Goal: Navigation & Orientation: Find specific page/section

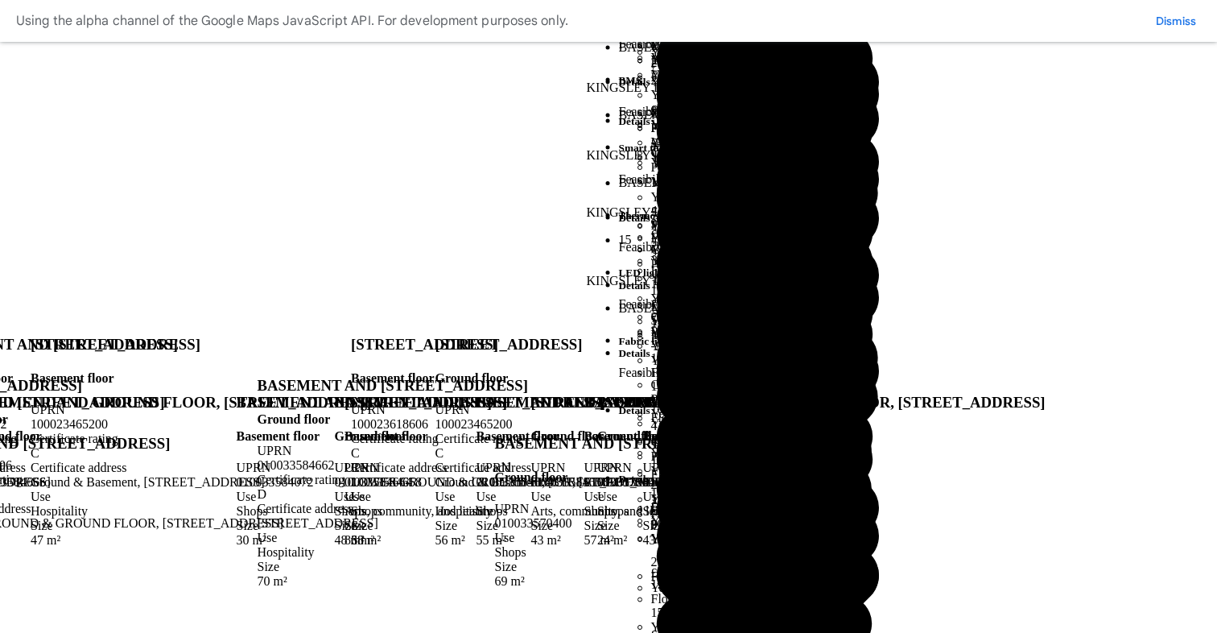
scroll to position [3344, 0]
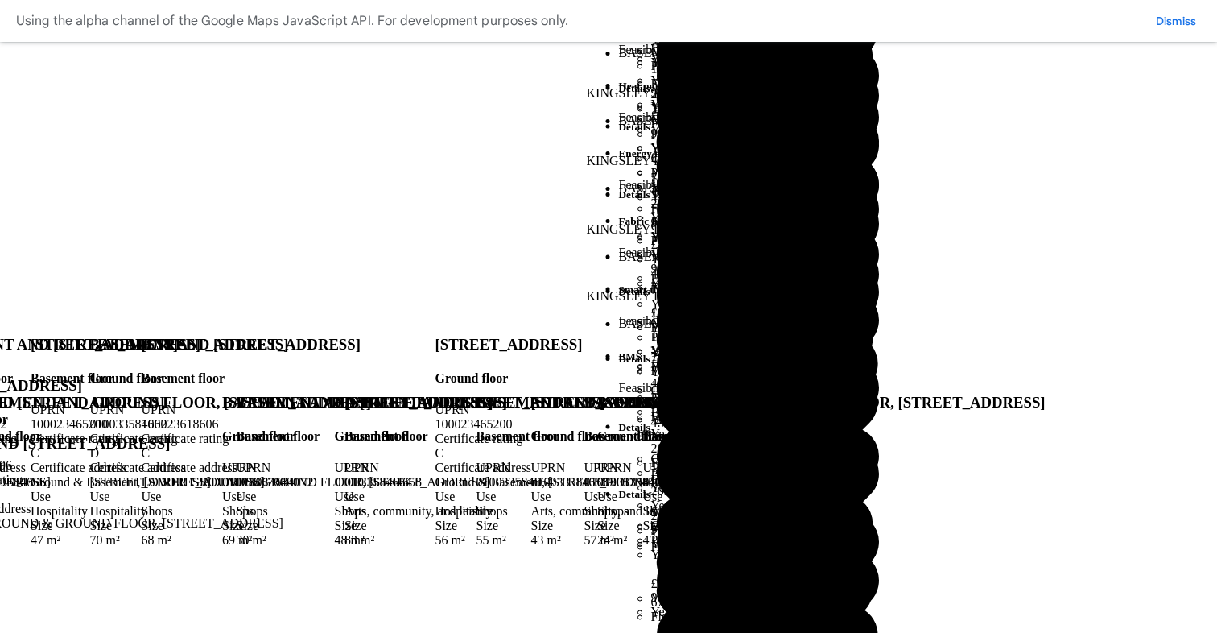
scroll to position [4043, 0]
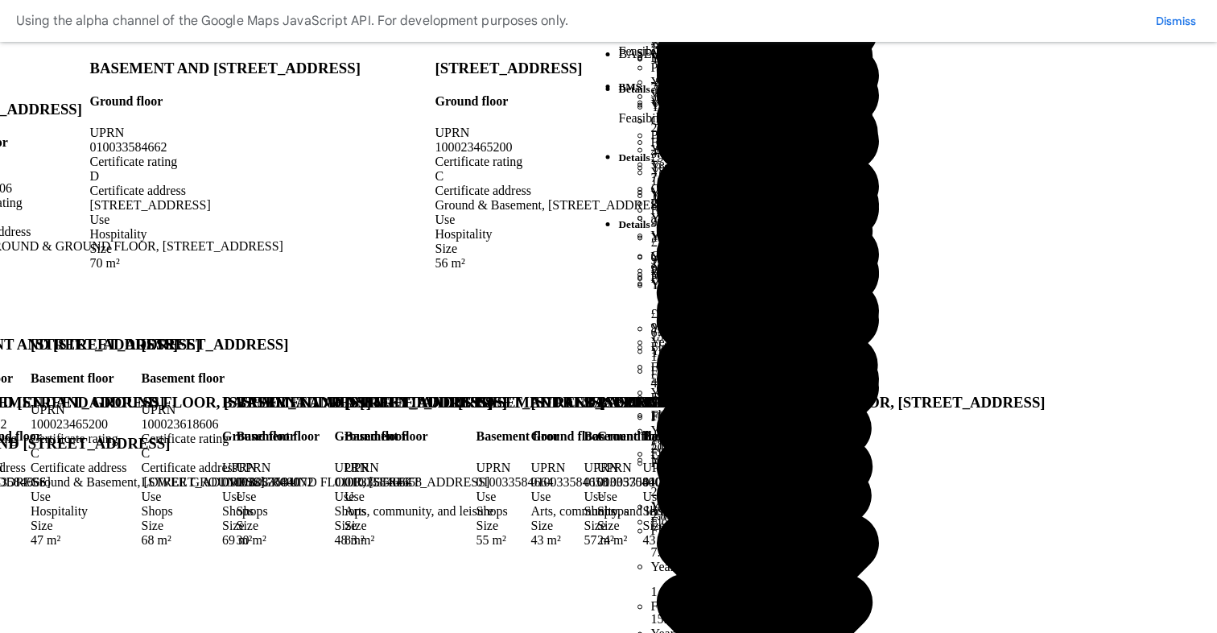
scroll to position [4004, 0]
click at [490, 417] on div "100023618606" at bounding box center [316, 424] width 349 height 14
copy div "100023618606"
